Goal: Task Accomplishment & Management: Manage account settings

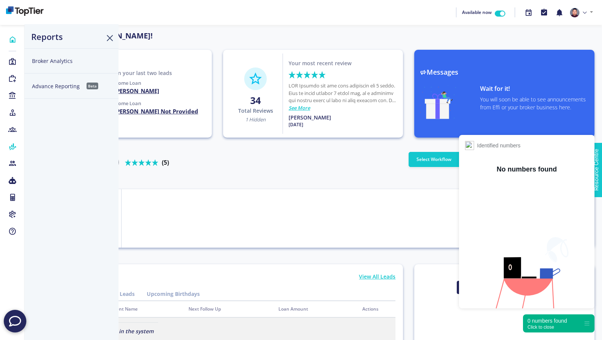
click at [72, 61] on button "Broker Analytics" at bounding box center [71, 60] width 94 height 25
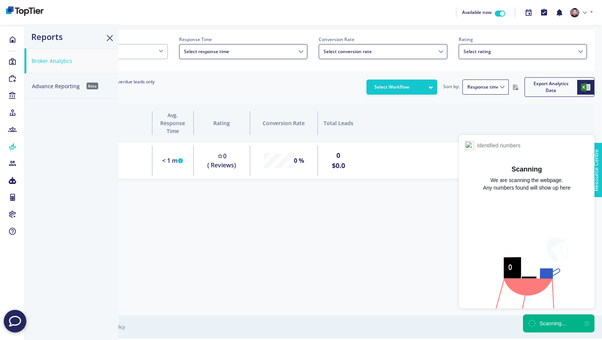
scroll to position [47, 563]
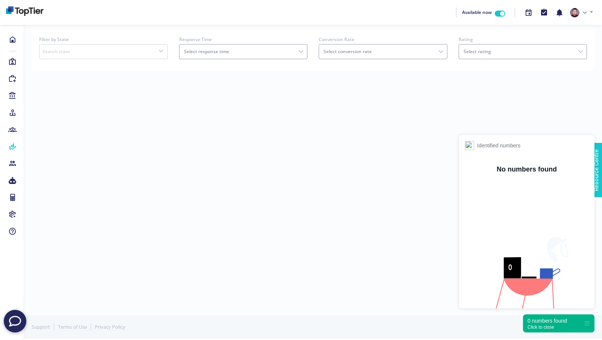
click at [556, 326] on div "Click to close" at bounding box center [548, 326] width 40 height 5
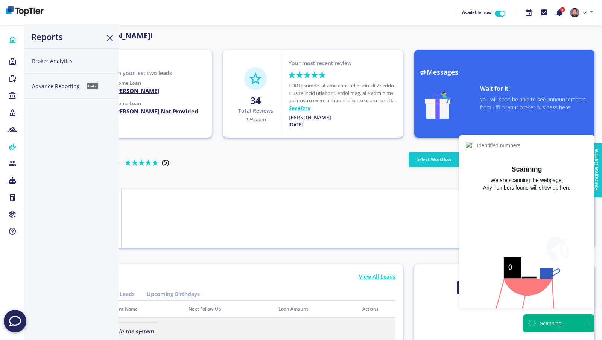
click at [60, 65] on button "Broker Analytics" at bounding box center [71, 60] width 94 height 25
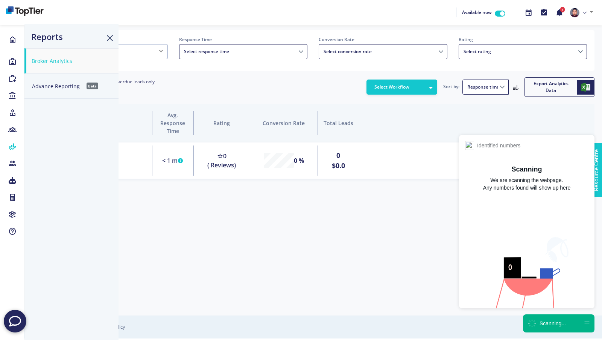
scroll to position [47, 563]
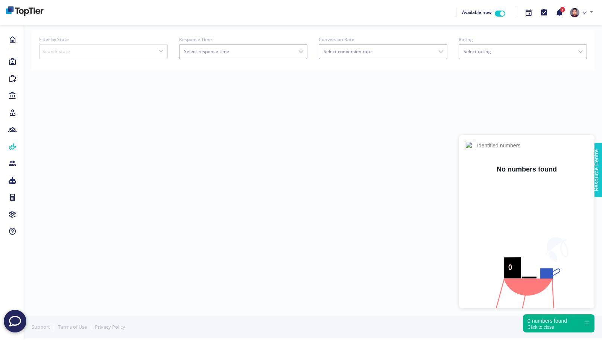
click at [541, 323] on div "0 numbers found" at bounding box center [548, 321] width 40 height 8
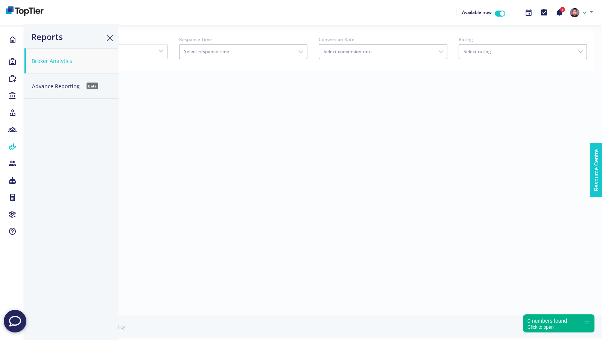
click at [63, 87] on button "Advance Reporting Beta" at bounding box center [71, 85] width 94 height 25
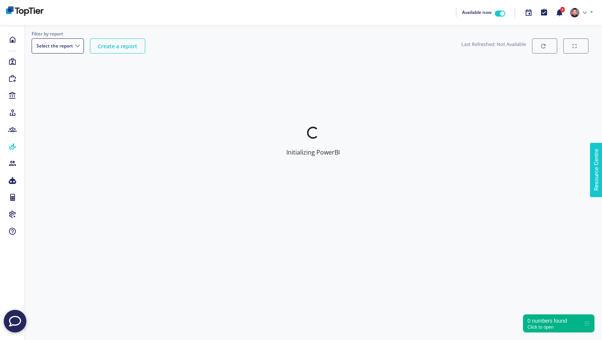
select select "f3116c07-46cb-4a0f-85b5-1e4b42a5dc89"
click at [99, 46] on select "Business Report Settlement Report - Beta Post Settlement Submission Report Pipe…" at bounding box center [70, 45] width 76 height 15
select select "7b13dc47-7993-458f-844f-759754317518"
click at [32, 38] on select "Business Report Settlement Report - Beta Post Settlement Submission Report Pipe…" at bounding box center [70, 45] width 76 height 15
click at [102, 46] on select "Business Report Settlement Report - Beta Post Settlement Submission Report Pipe…" at bounding box center [70, 45] width 76 height 15
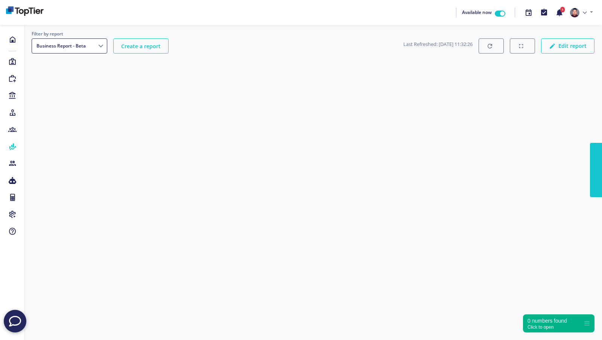
select select "7b13dc47-7993-458f-844f-759754317518"
click at [583, 11] on icon at bounding box center [585, 13] width 4 height 4
click at [555, 34] on link "Profile" at bounding box center [566, 29] width 59 height 11
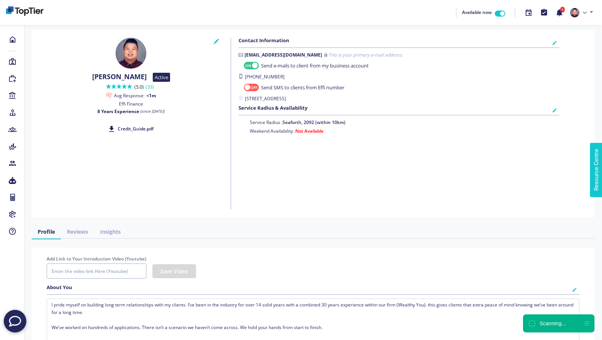
checkbox input "true"
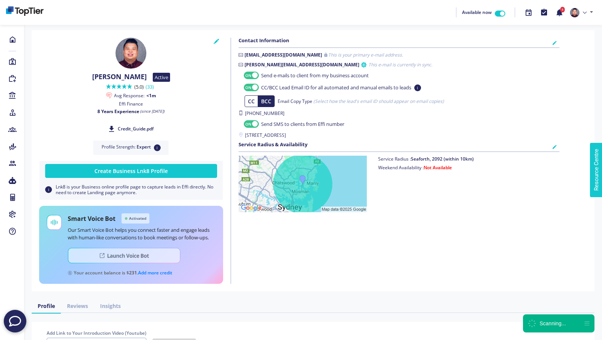
checkbox input "true"
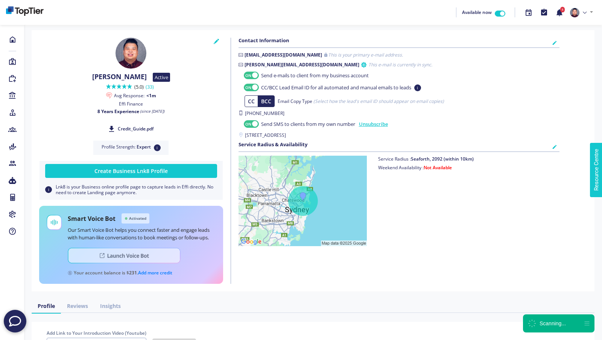
click at [94, 257] on img at bounding box center [124, 255] width 113 height 16
